Goal: Task Accomplishment & Management: Manage account settings

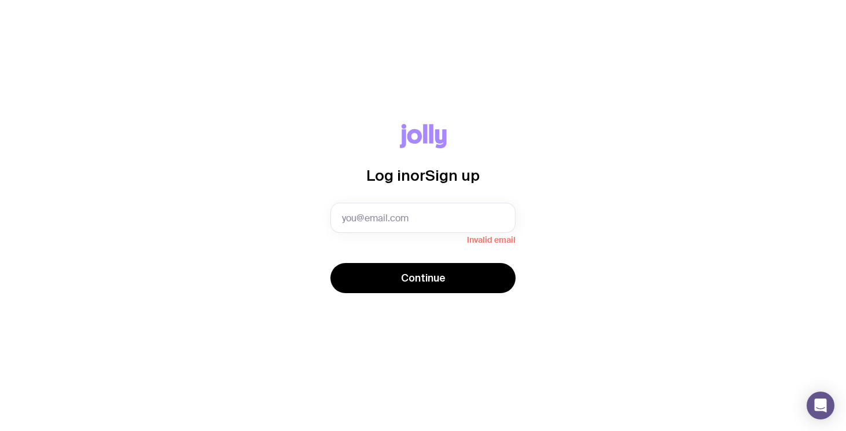
type input "[EMAIL_ADDRESS][PERSON_NAME][DOMAIN_NAME]"
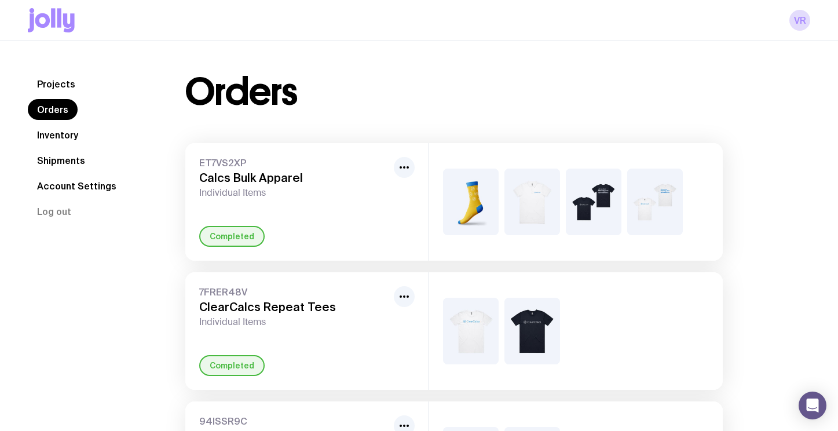
click at [65, 162] on link "Shipments" at bounding box center [61, 160] width 67 height 21
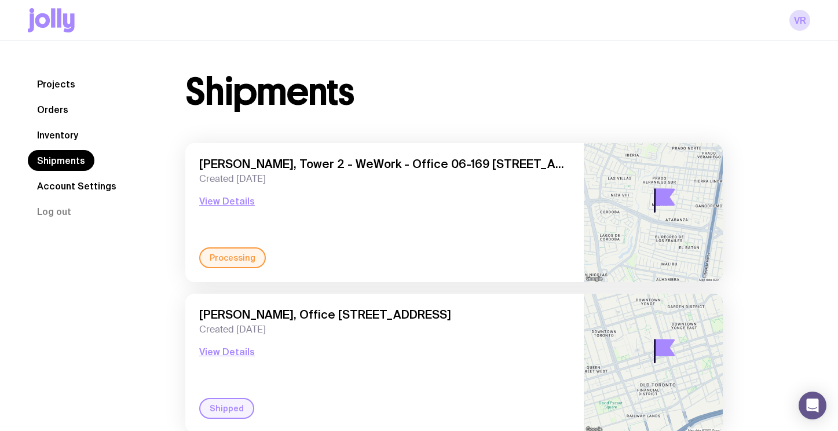
click at [80, 182] on link "Account Settings" at bounding box center [77, 185] width 98 height 21
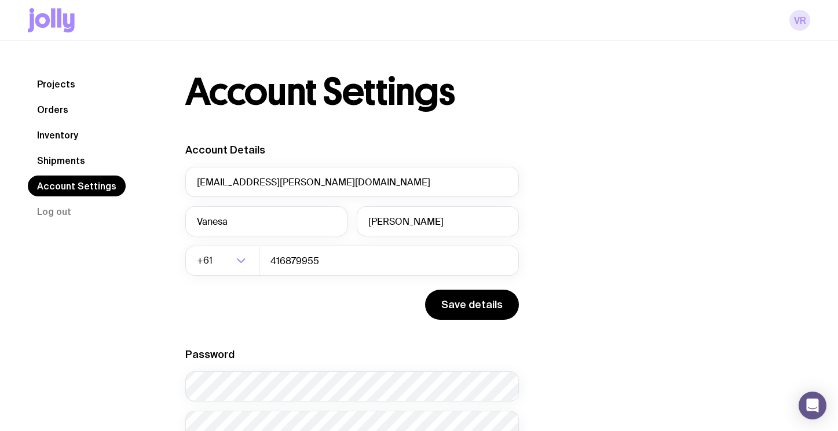
click at [803, 24] on link "VR" at bounding box center [799, 20] width 21 height 21
